Goal: Task Accomplishment & Management: Complete application form

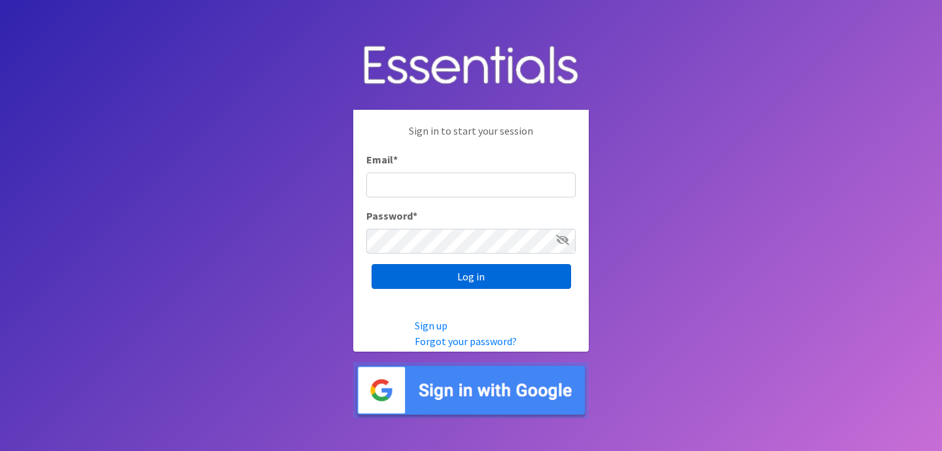
type input "[EMAIL_ADDRESS][DOMAIN_NAME]"
click at [461, 282] on input "Log in" at bounding box center [470, 276] width 199 height 25
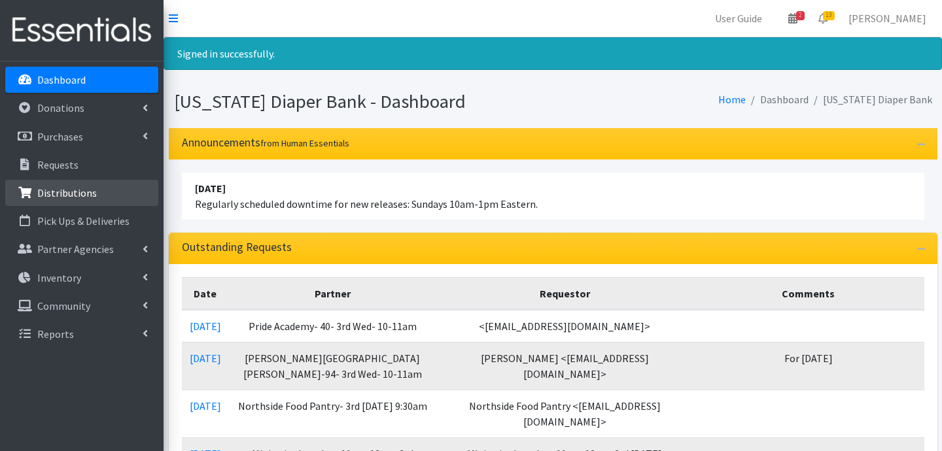
click at [84, 197] on p "Distributions" at bounding box center [67, 192] width 60 height 13
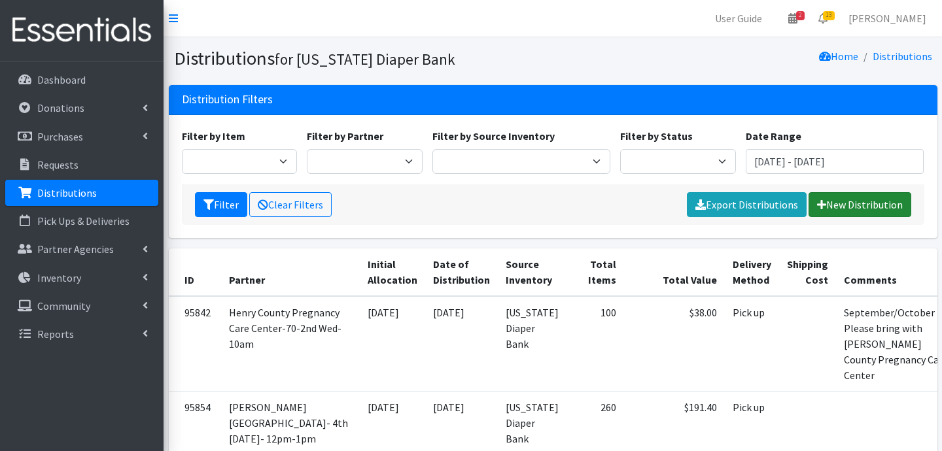
click at [832, 197] on link "New Distribution" at bounding box center [859, 204] width 103 height 25
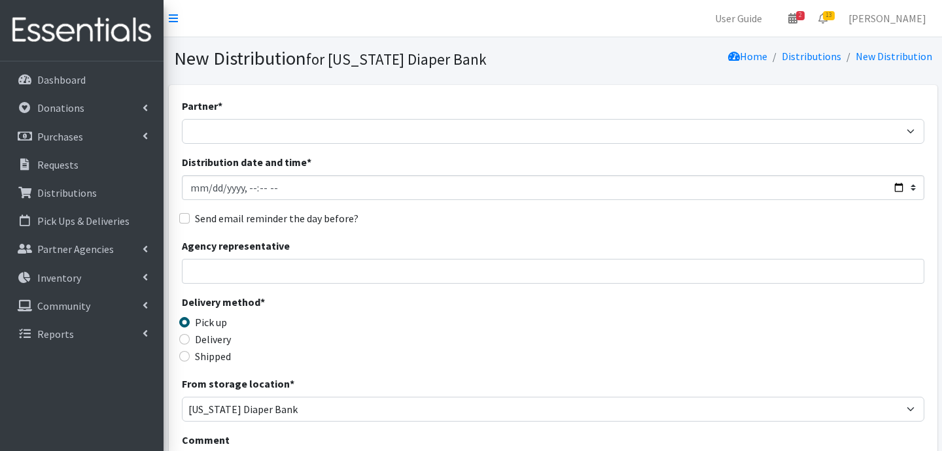
click at [325, 118] on div "Partner * ARC Boone and Hendricks County WIC Babies Basic Needs Northern Indian…" at bounding box center [553, 121] width 742 height 46
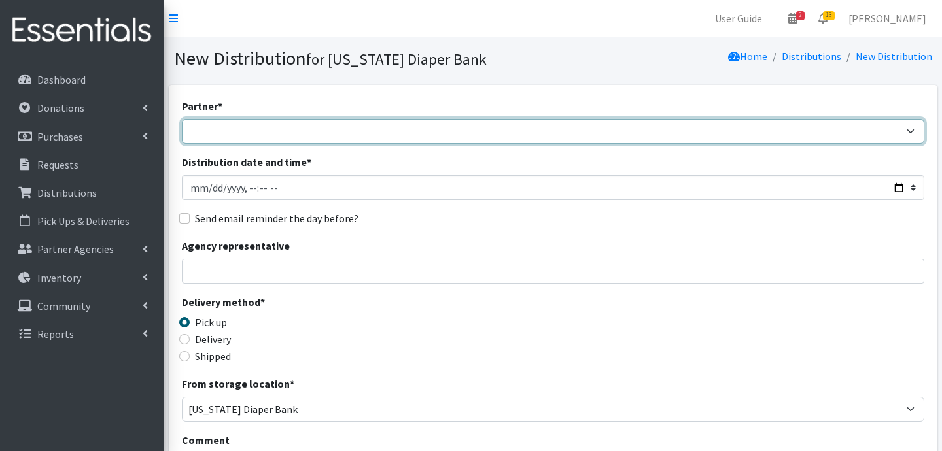
click at [321, 128] on select "ARC Boone and Hendricks County WIC Babies Basic Needs Northern Indiana Baby Ble…" at bounding box center [553, 131] width 742 height 25
select select "5004"
click at [182, 119] on select "ARC Boone and Hendricks County WIC Babies Basic Needs Northern Indiana Baby Ble…" at bounding box center [553, 131] width 742 height 25
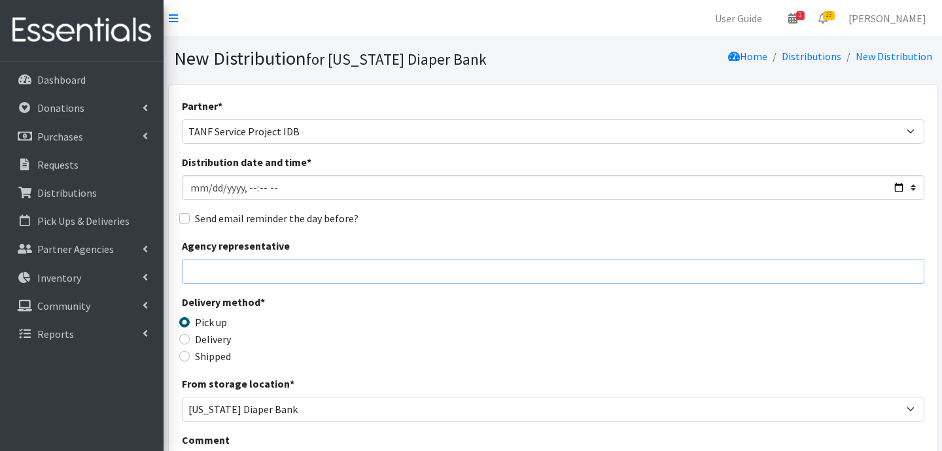
click at [234, 268] on input "Agency representative" at bounding box center [553, 271] width 742 height 25
type input "Jessica Taylor"
click at [186, 338] on input "Delivery" at bounding box center [184, 339] width 10 height 10
radio input "true"
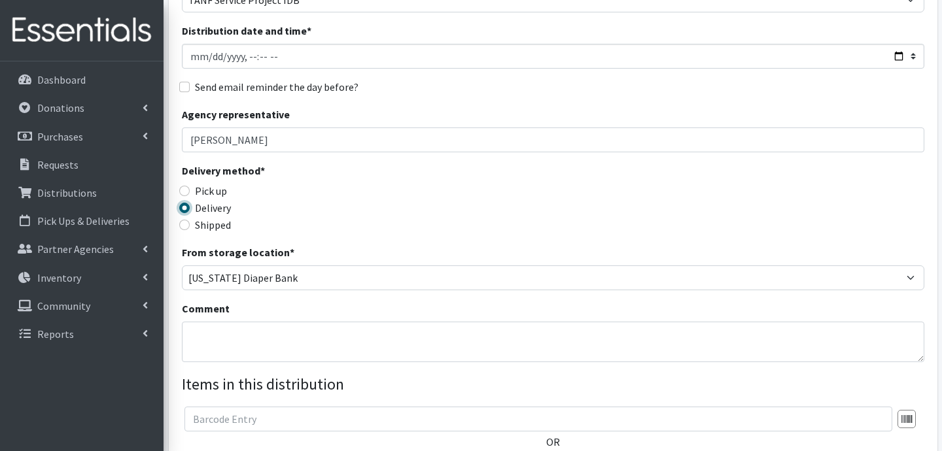
scroll to position [186, 0]
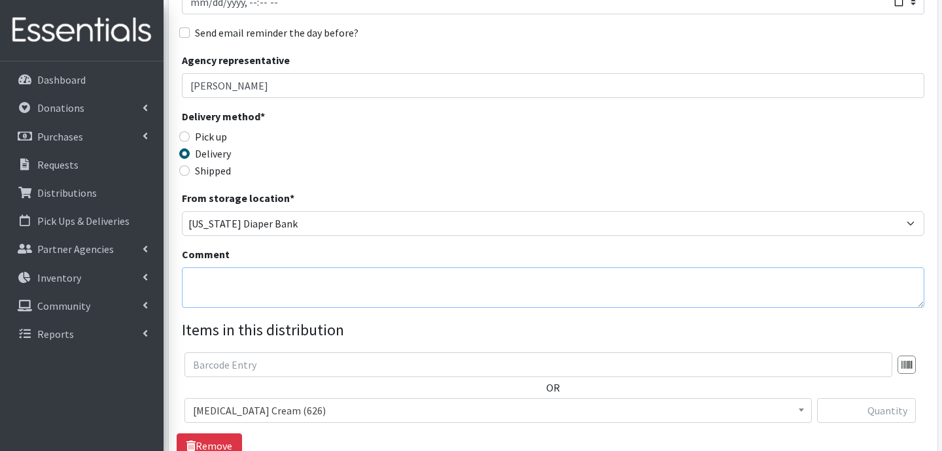
click at [348, 297] on textarea "Comment" at bounding box center [553, 287] width 742 height 41
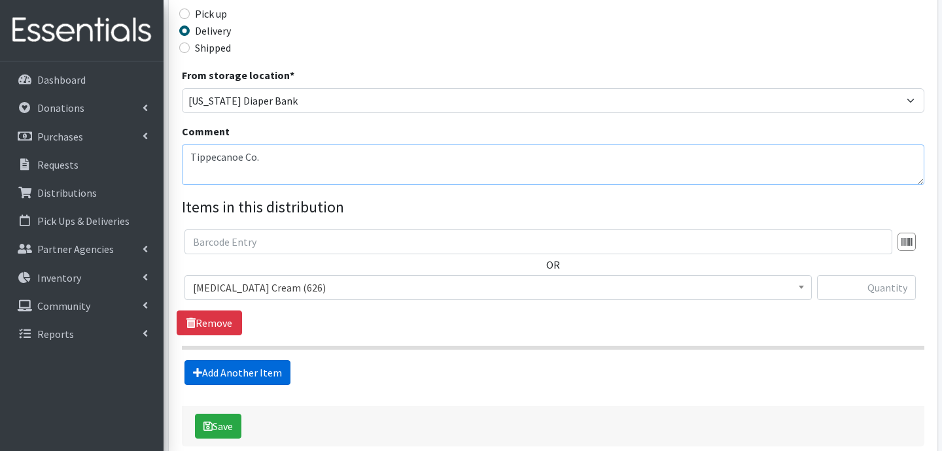
type textarea "Tippecanoe Co."
click at [217, 364] on link "Add Another Item" at bounding box center [237, 372] width 106 height 25
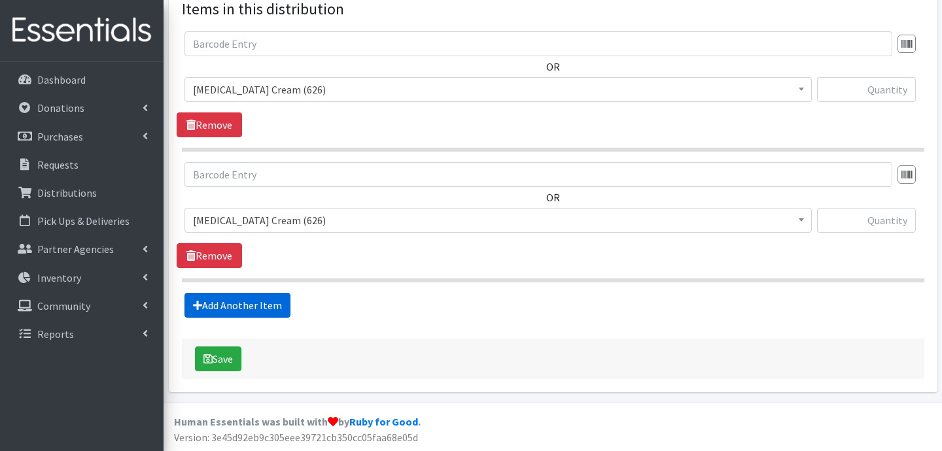
click at [237, 305] on link "Add Another Item" at bounding box center [237, 305] width 106 height 25
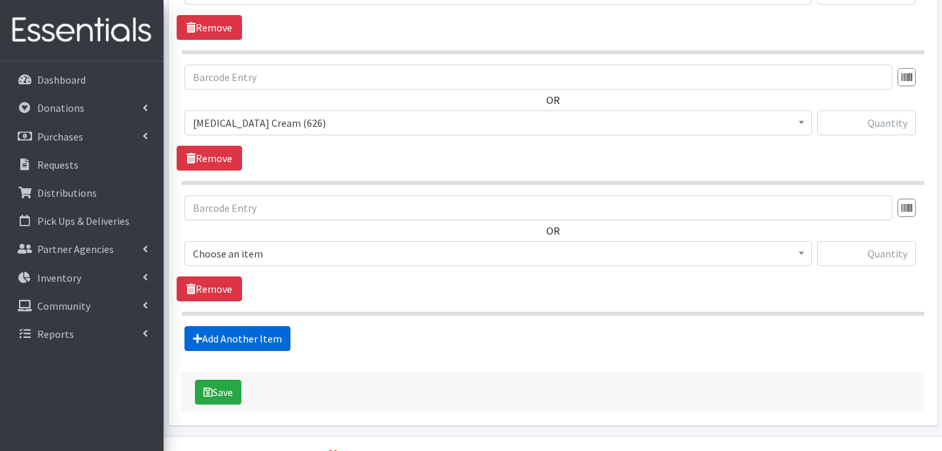
scroll to position [638, 0]
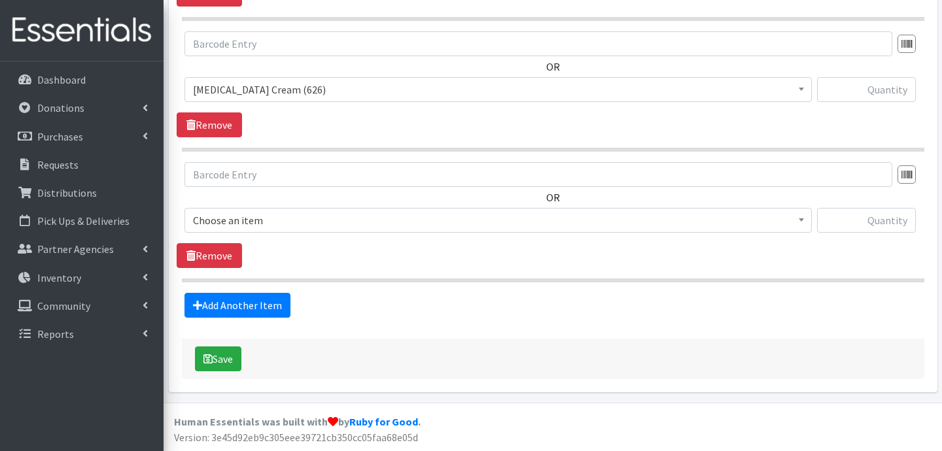
click at [237, 291] on fieldset "Items in this distribution OR Diaper Rash Cream (626) Kids (Newborn) (53196) Ki…" at bounding box center [553, 92] width 742 height 451
click at [258, 288] on fieldset "Items in this distribution OR Diaper Rash Cream (626) Kids (Newborn) (53196) Ki…" at bounding box center [553, 92] width 742 height 451
click at [267, 297] on link "Add Another Item" at bounding box center [237, 305] width 106 height 25
click at [261, 303] on link "Add Another Item" at bounding box center [237, 305] width 106 height 25
click at [255, 305] on link "Add Another Item" at bounding box center [237, 305] width 106 height 25
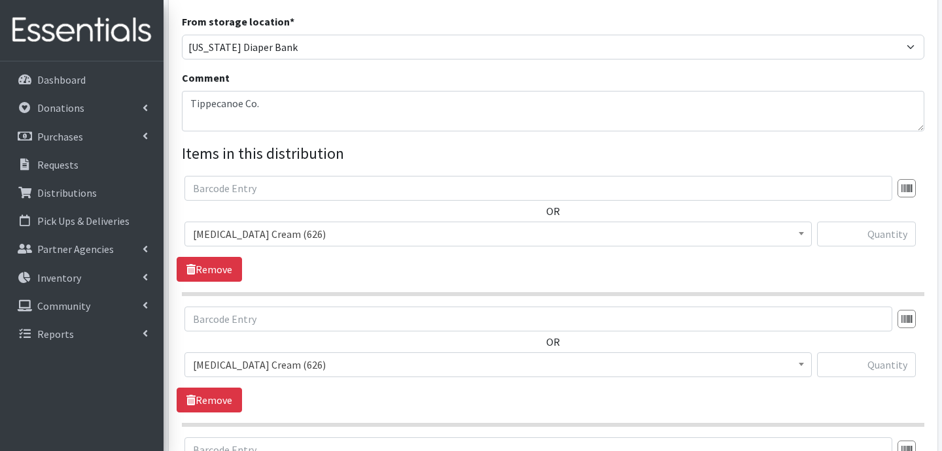
scroll to position [361, 0]
click at [299, 231] on span "Diaper Rash Cream (626)" at bounding box center [498, 235] width 610 height 18
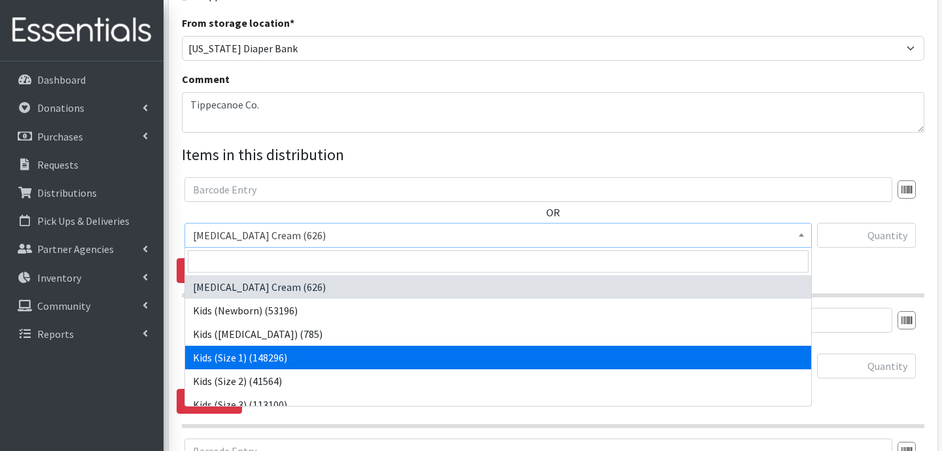
select select "3401"
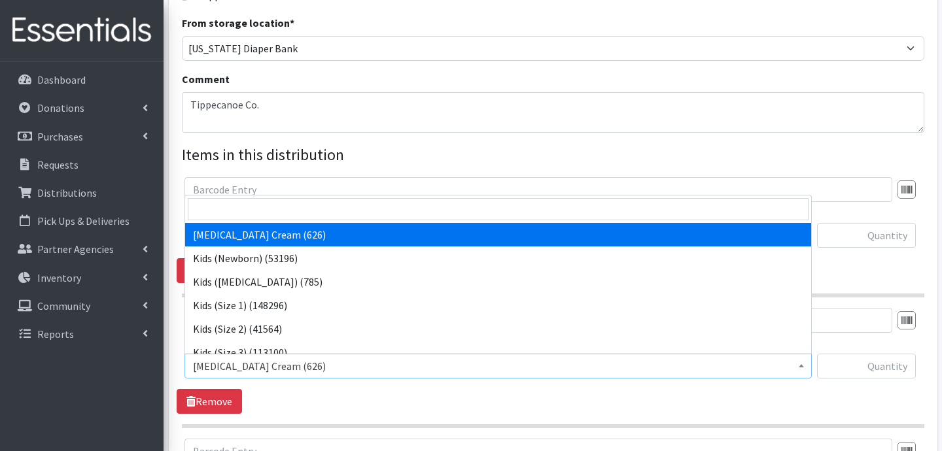
click at [273, 367] on span "Diaper Rash Cream (626)" at bounding box center [498, 366] width 610 height 18
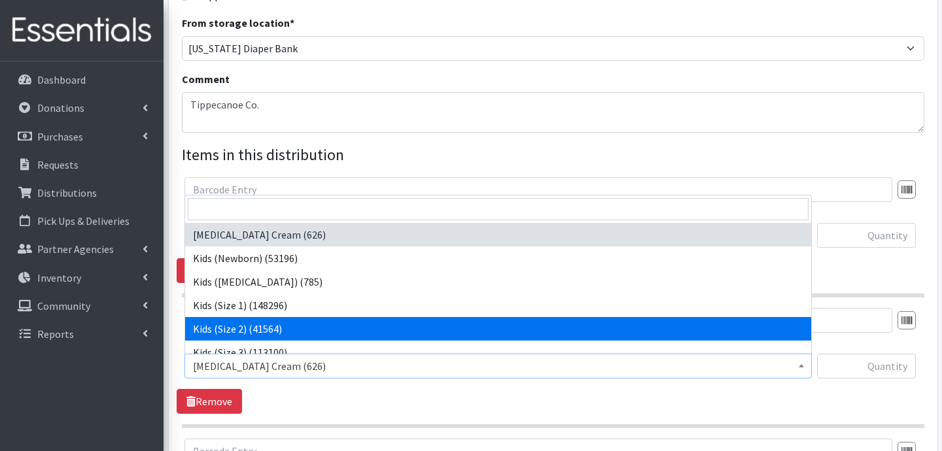
select select "3420"
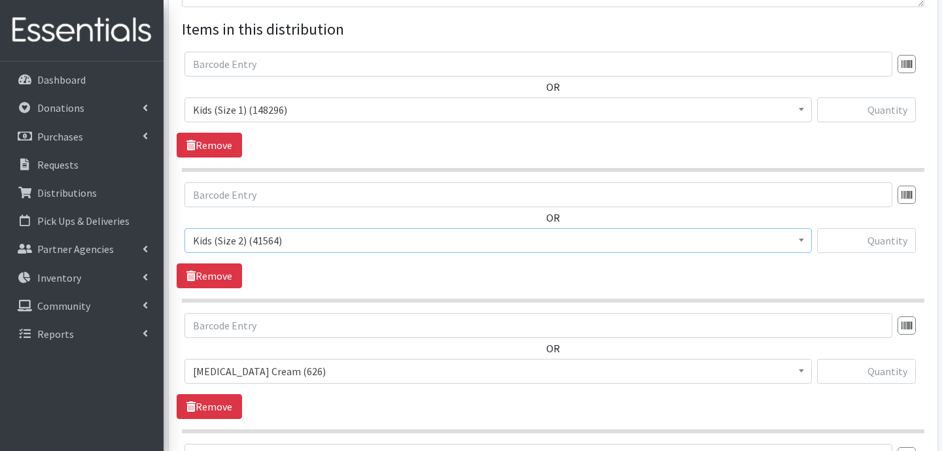
scroll to position [534, 0]
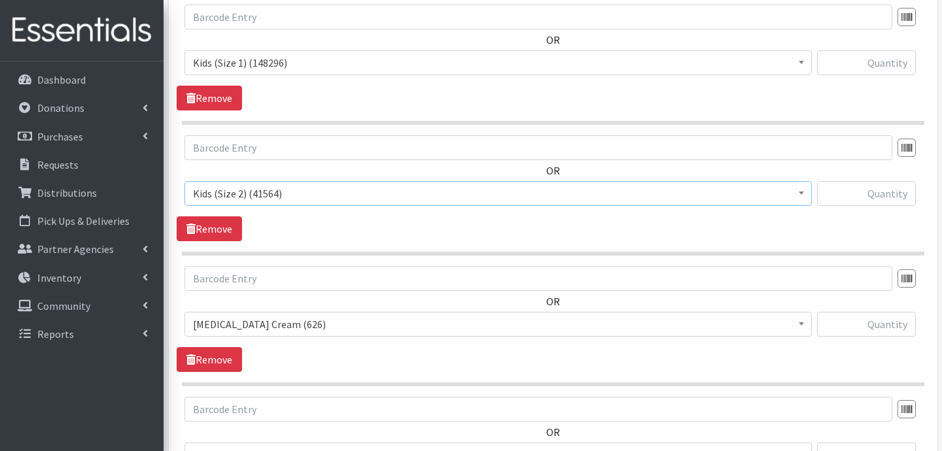
click at [307, 316] on span "Diaper Rash Cream (626)" at bounding box center [498, 324] width 610 height 18
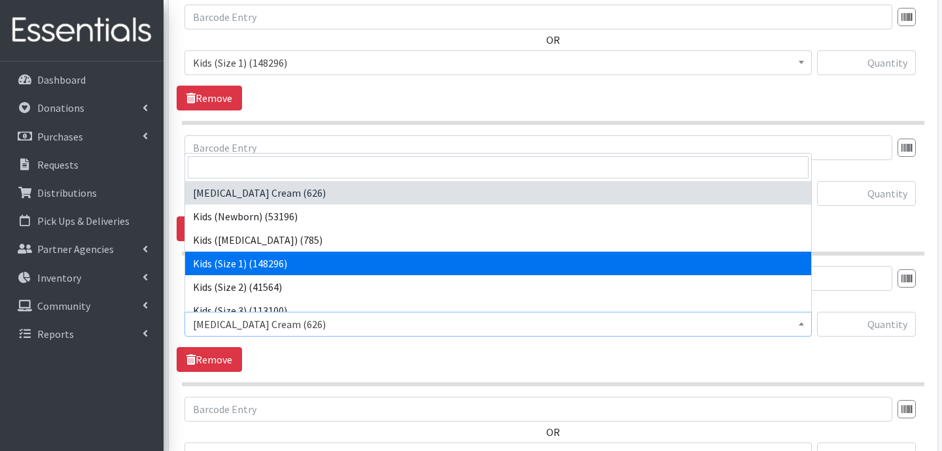
scroll to position [32, 0]
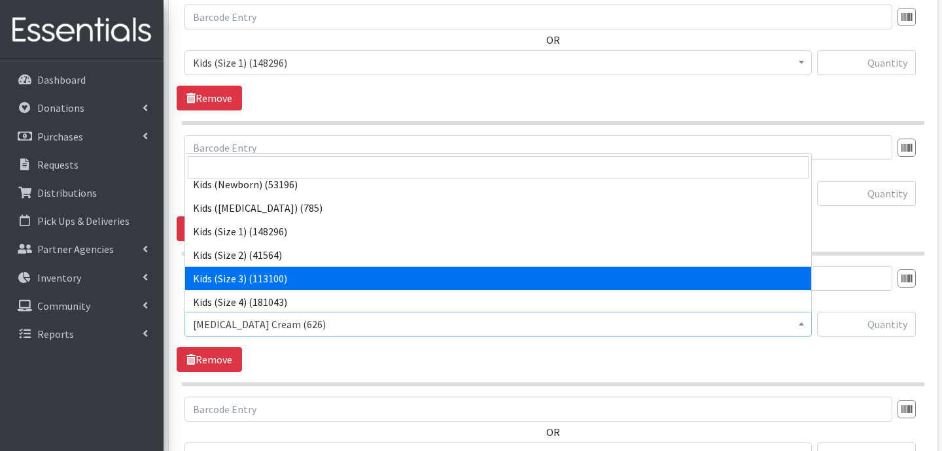
select select "3393"
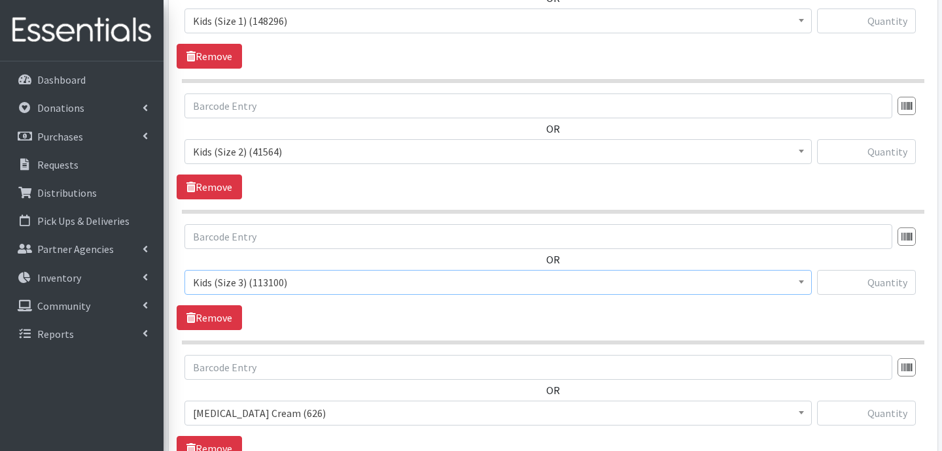
scroll to position [655, 0]
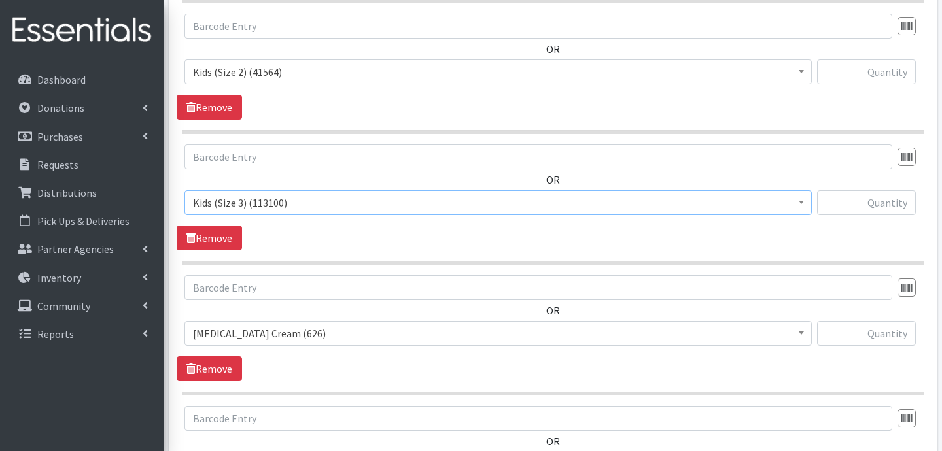
click at [274, 334] on span "Diaper Rash Cream (626)" at bounding box center [498, 333] width 610 height 18
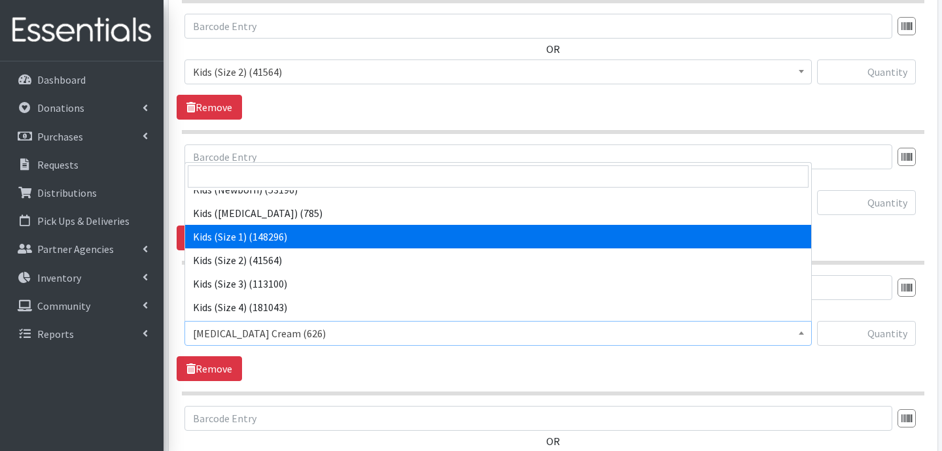
scroll to position [45, 0]
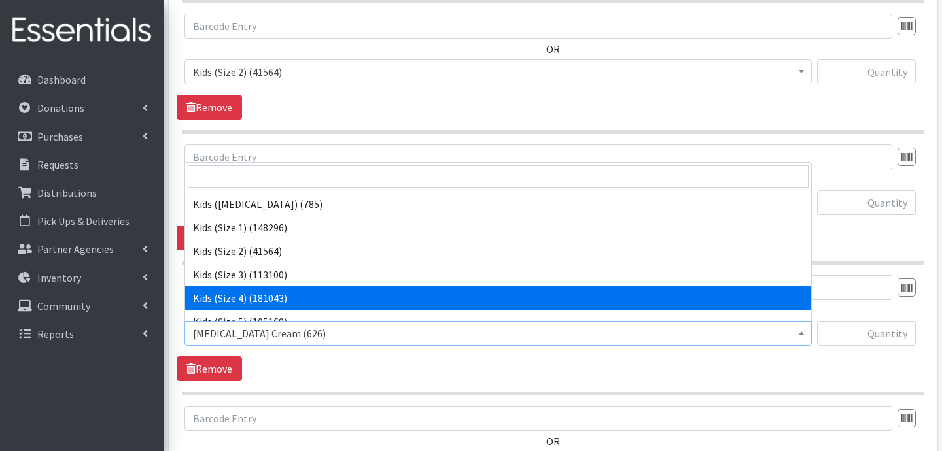
select select "3394"
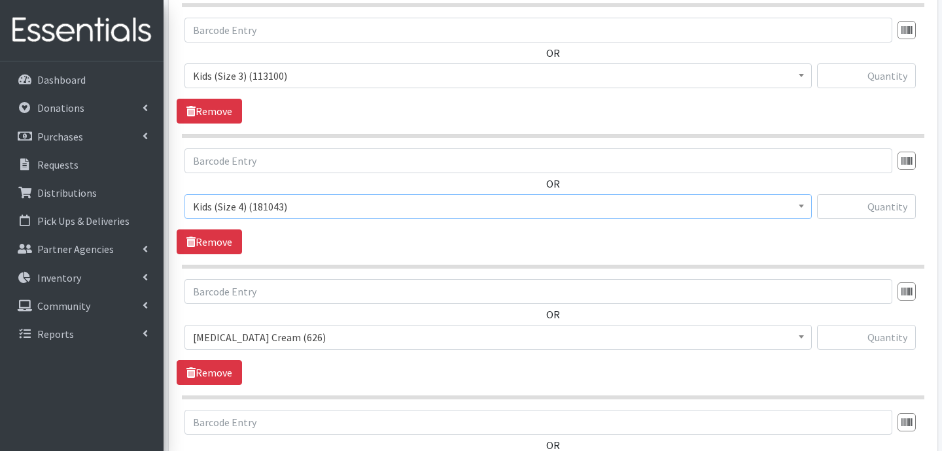
scroll to position [788, 0]
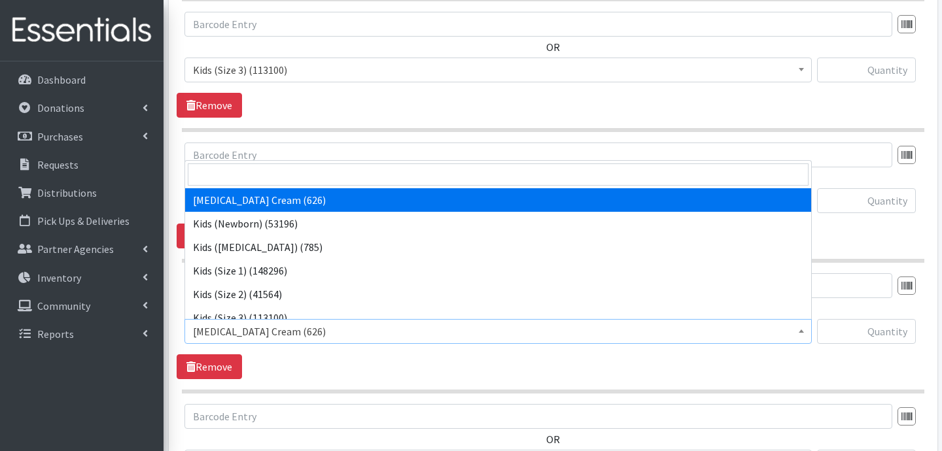
click at [282, 332] on span "Diaper Rash Cream (626)" at bounding box center [498, 331] width 610 height 18
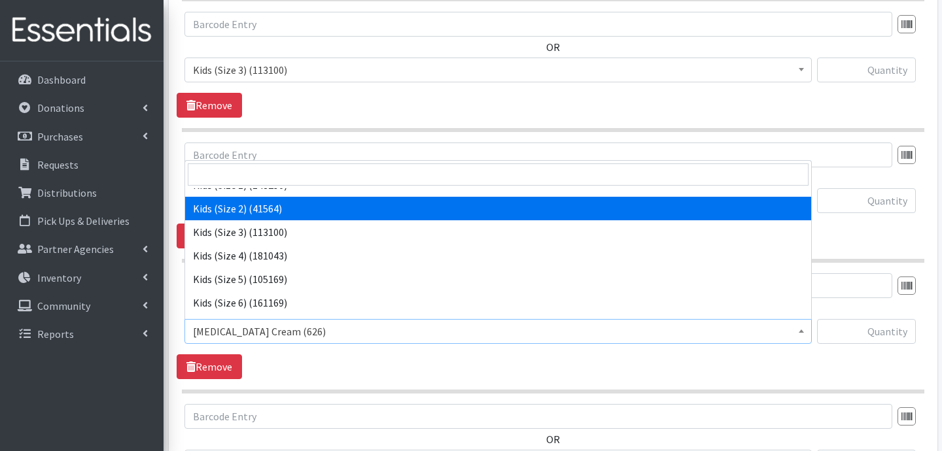
scroll to position [86, 0]
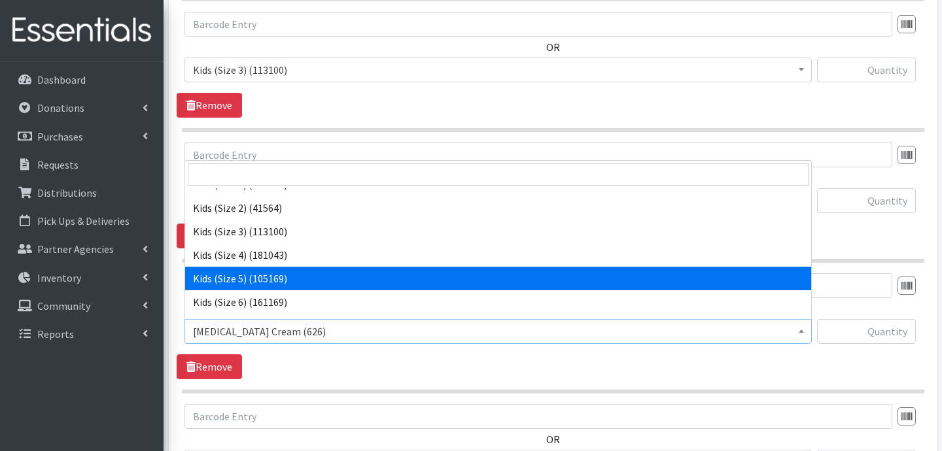
select select "3407"
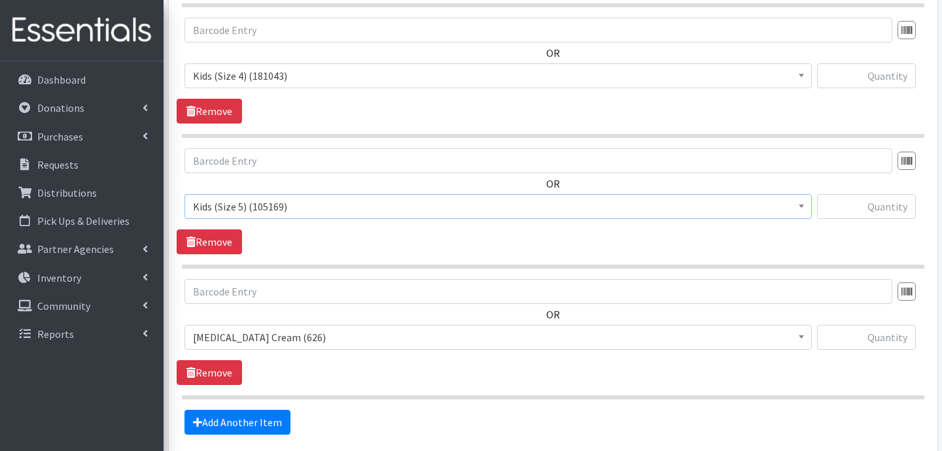
scroll to position [916, 0]
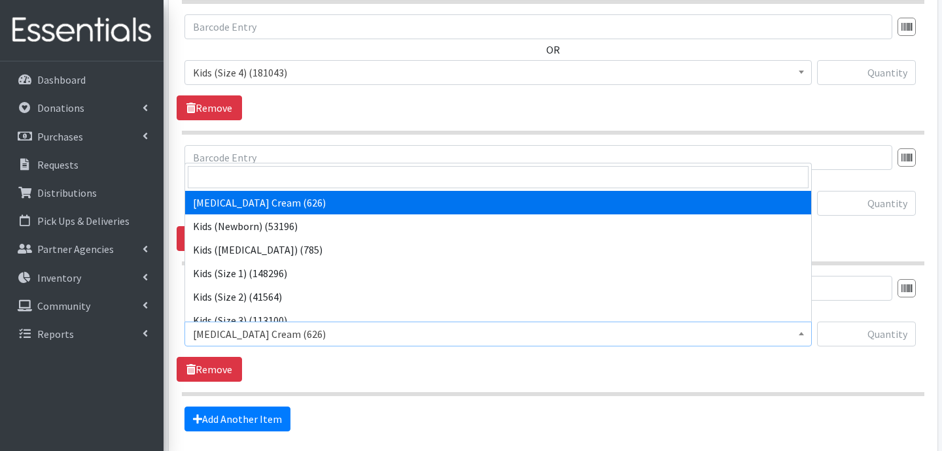
click at [306, 333] on span "Diaper Rash Cream (626)" at bounding box center [498, 334] width 610 height 18
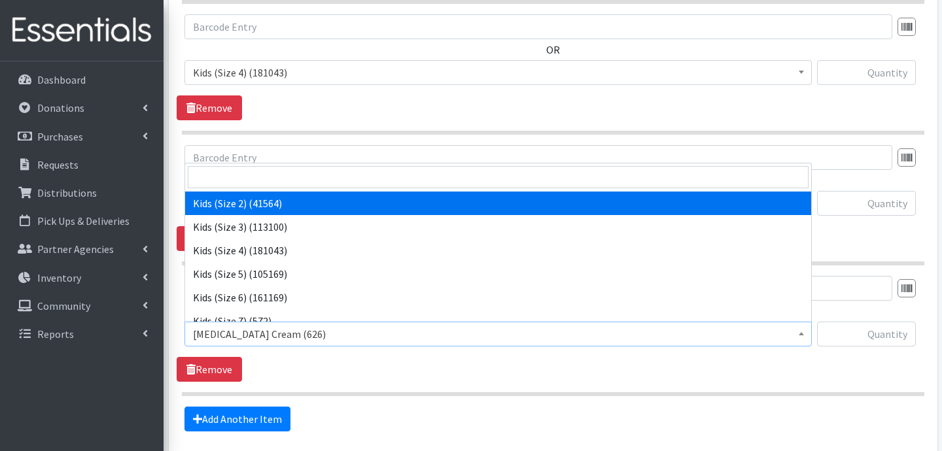
scroll to position [95, 0]
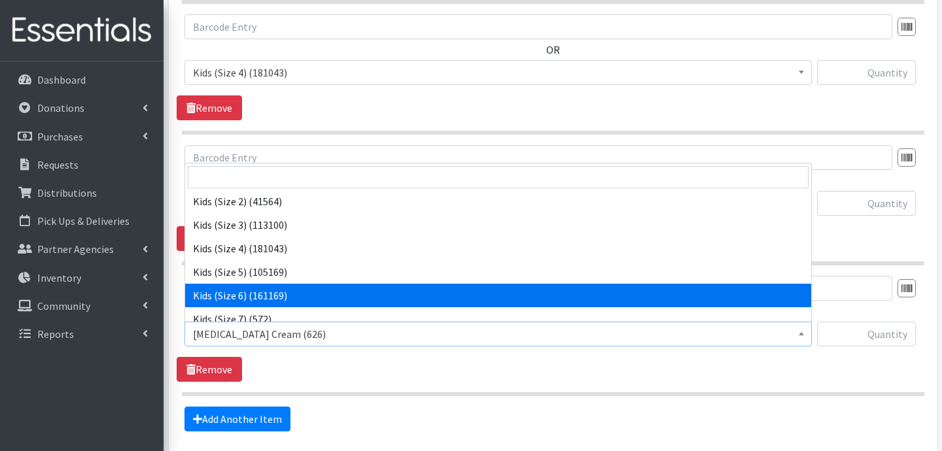
select select "3419"
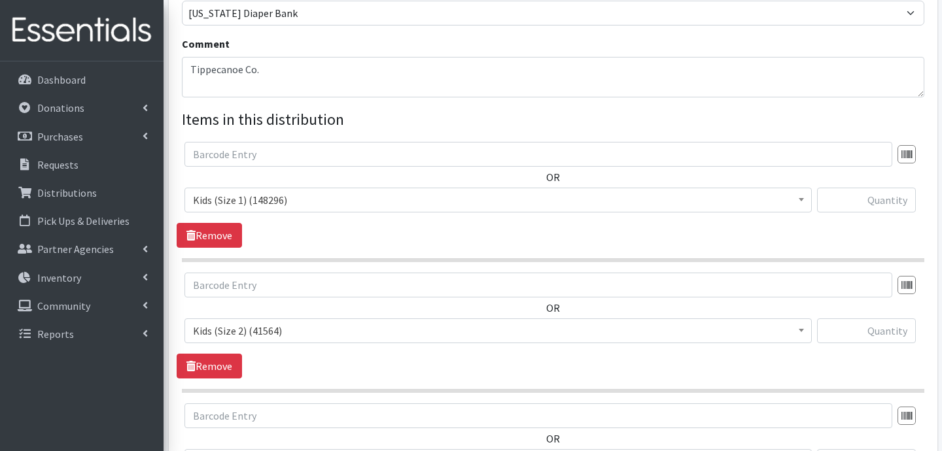
scroll to position [397, 0]
click at [867, 203] on input "text" at bounding box center [866, 199] width 99 height 25
type input "1200"
click at [879, 324] on input "text" at bounding box center [866, 330] width 99 height 25
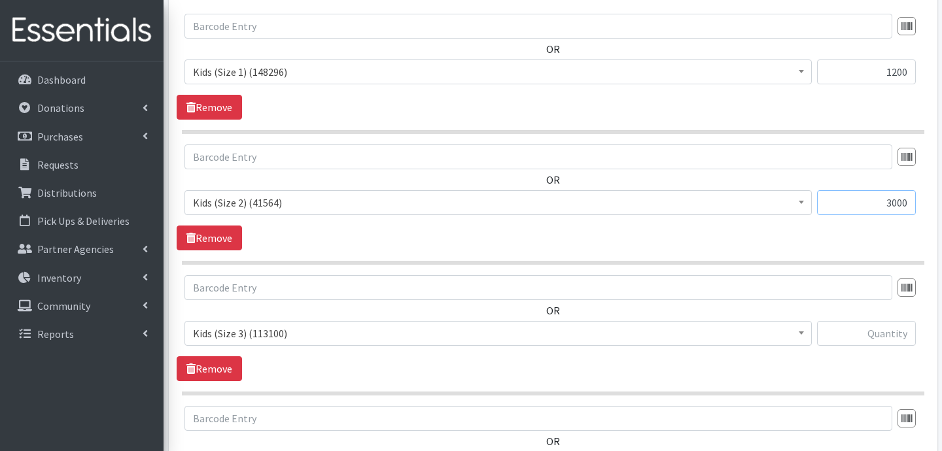
scroll to position [526, 0]
type input "3000"
click at [848, 337] on input "text" at bounding box center [866, 332] width 99 height 25
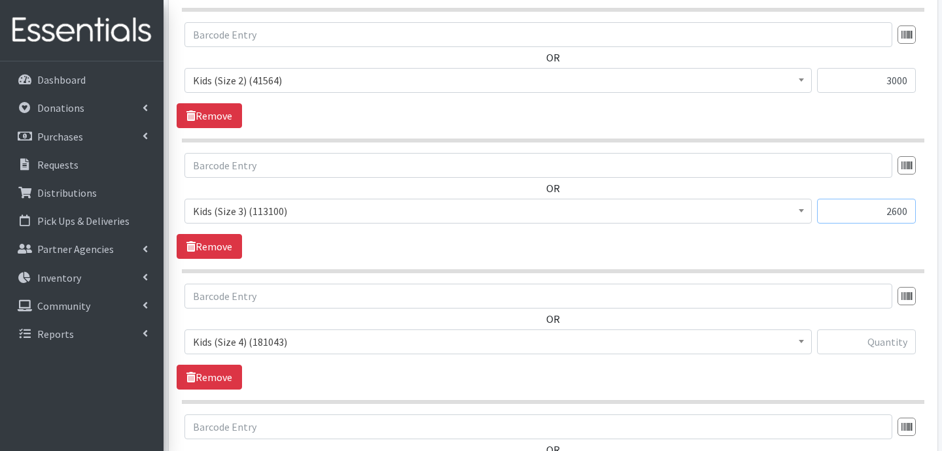
scroll to position [666, 0]
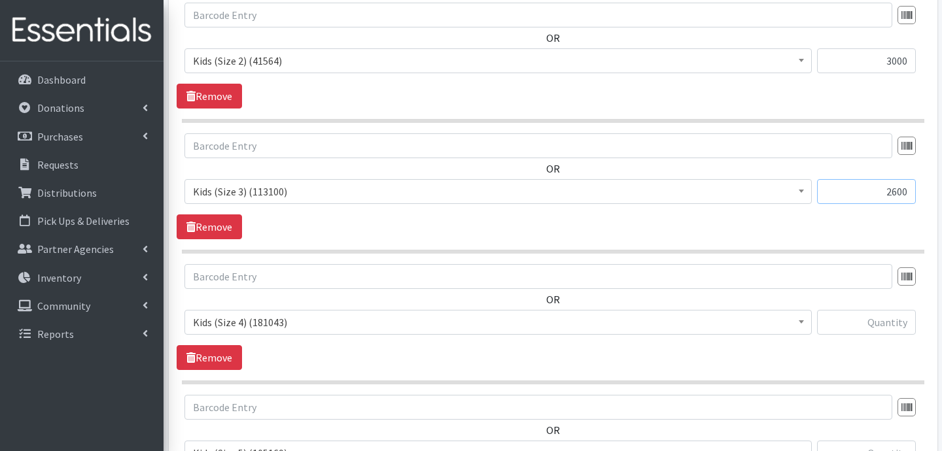
type input "2600"
click at [894, 326] on input "text" at bounding box center [866, 322] width 99 height 25
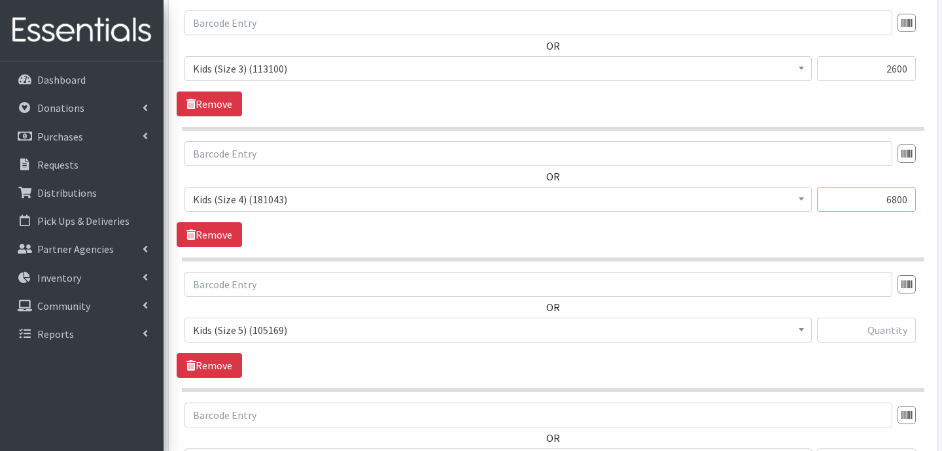
scroll to position [810, 0]
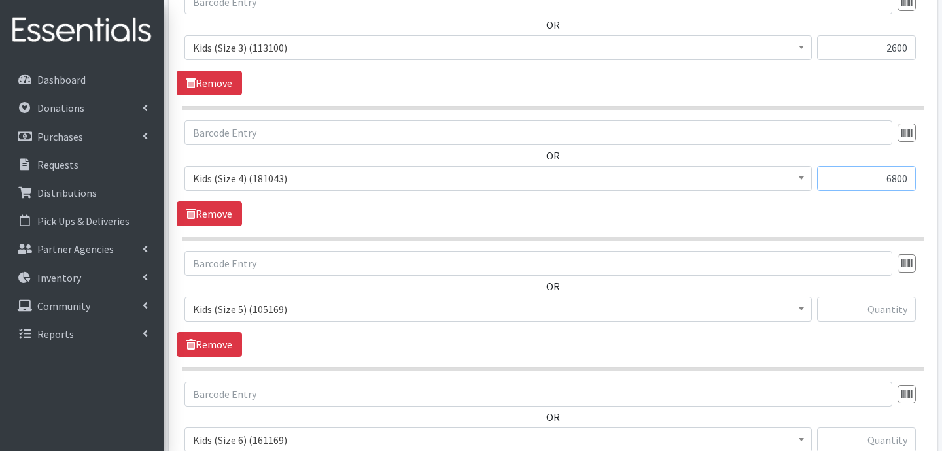
type input "6800"
click at [858, 306] on input "text" at bounding box center [866, 309] width 99 height 25
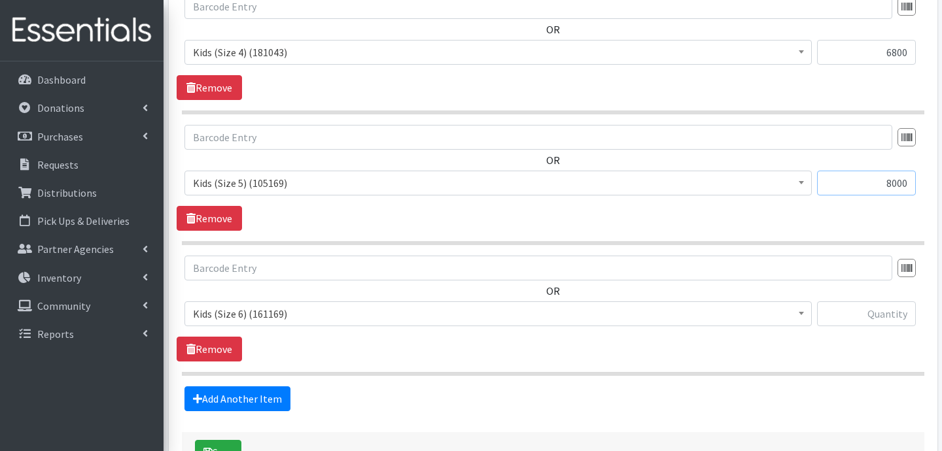
scroll to position [962, 0]
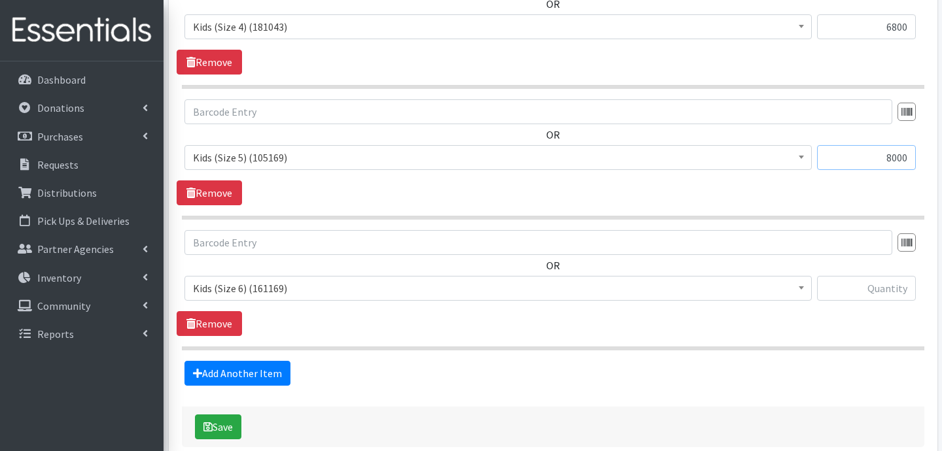
type input "8000"
click at [850, 285] on input "text" at bounding box center [866, 288] width 99 height 25
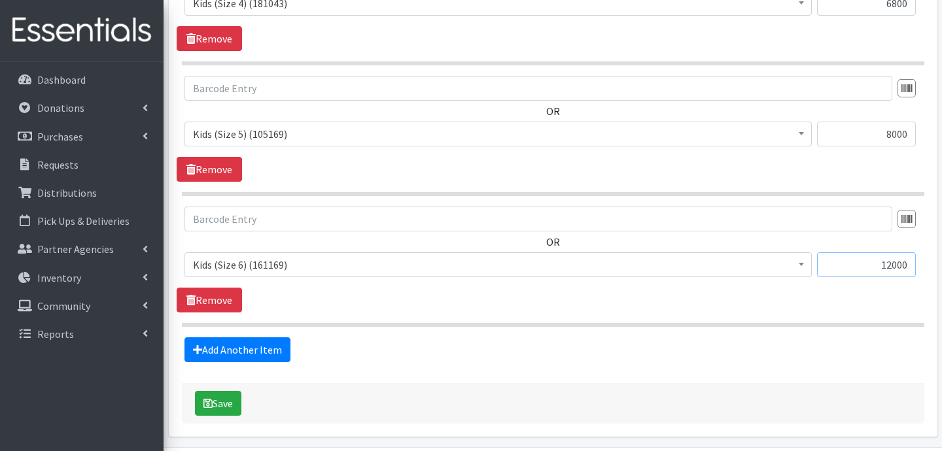
scroll to position [1030, 0]
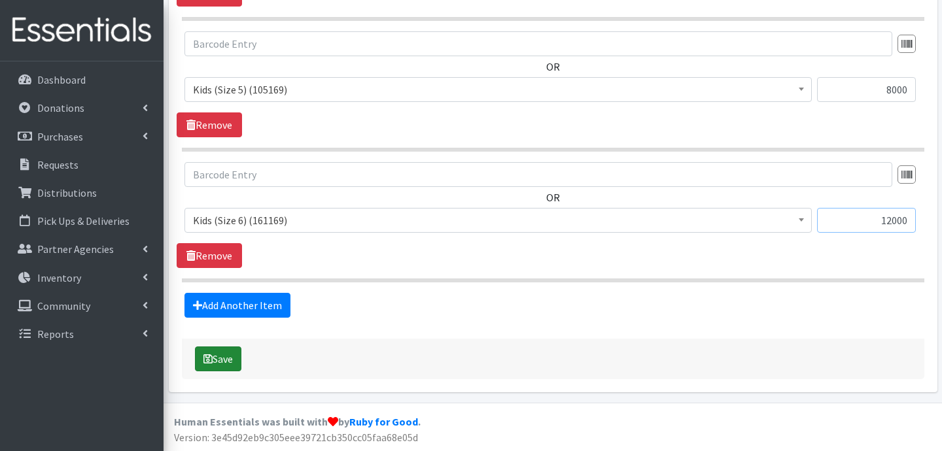
type input "12000"
click at [226, 363] on button "Save" at bounding box center [218, 359] width 46 height 25
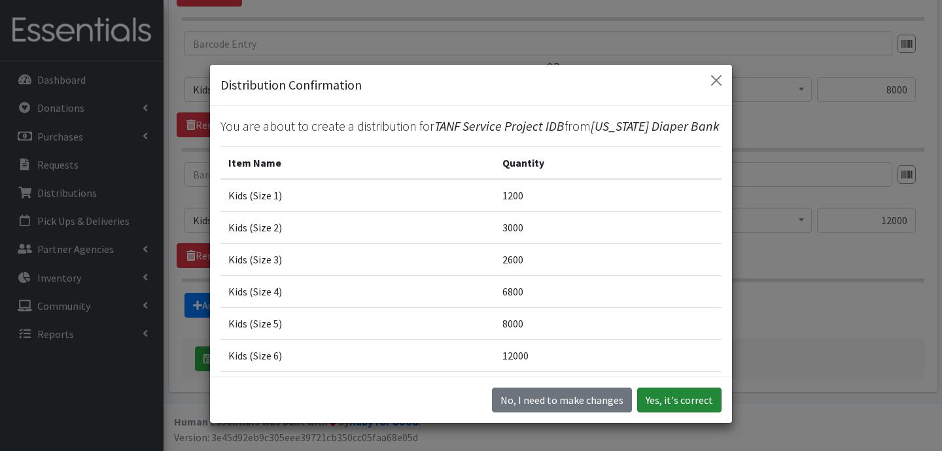
click at [675, 398] on button "Yes, it's correct" at bounding box center [679, 400] width 84 height 25
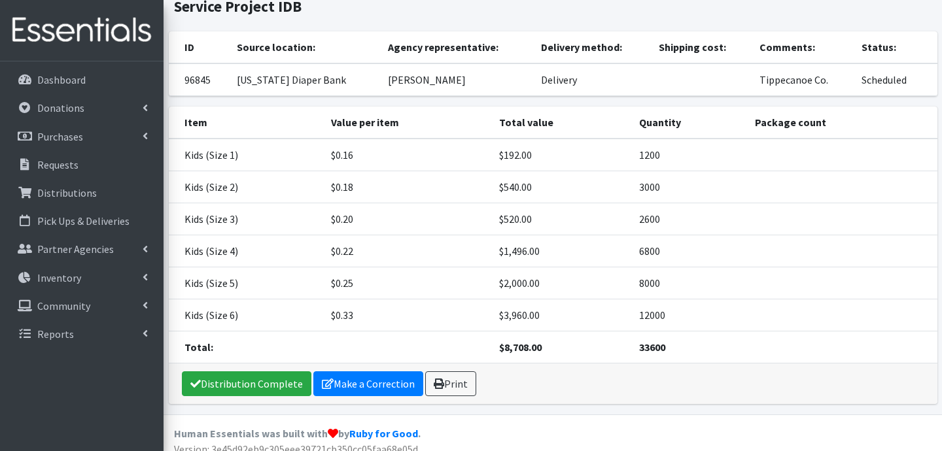
scroll to position [123, 0]
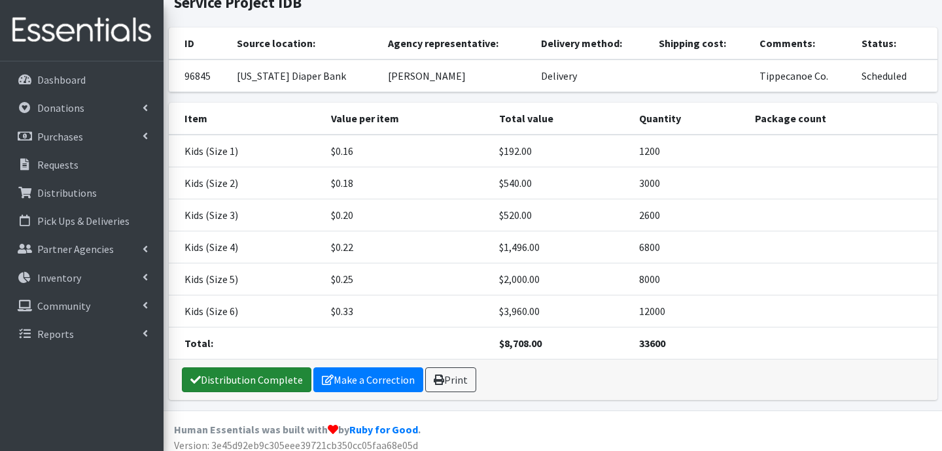
click at [230, 368] on link "Distribution Complete" at bounding box center [246, 379] width 129 height 25
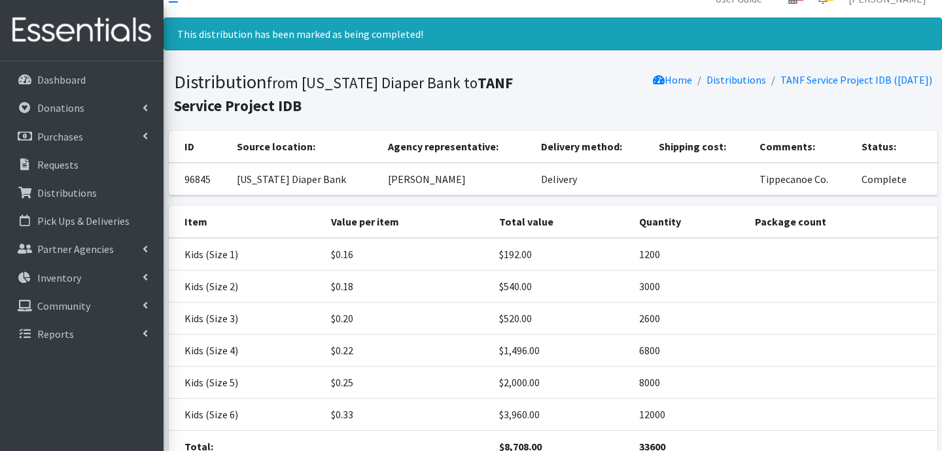
scroll to position [0, 0]
